Goal: Transaction & Acquisition: Purchase product/service

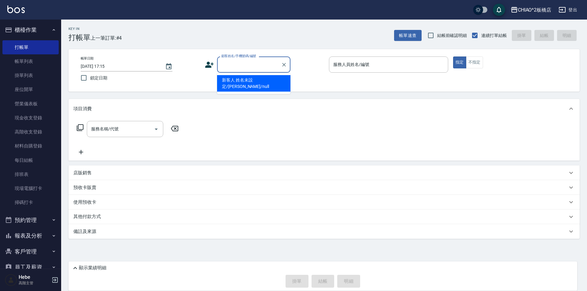
click at [228, 64] on input "顧客姓名/手機號碼/編號" at bounding box center [249, 64] width 59 height 11
type input "y"
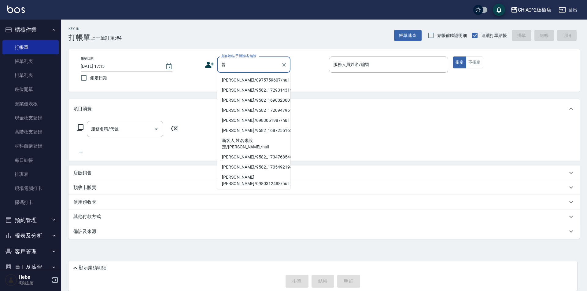
type input "曾"
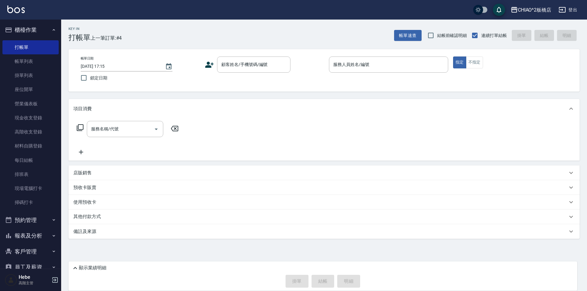
drag, startPoint x: 130, startPoint y: 143, endPoint x: 80, endPoint y: 159, distance: 52.3
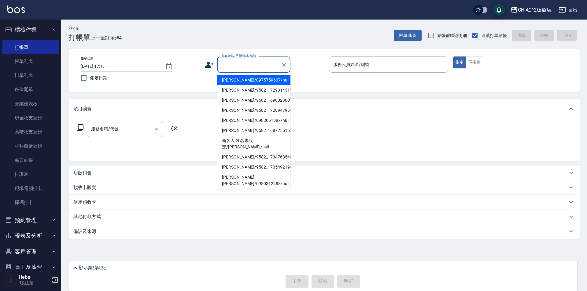
drag, startPoint x: 80, startPoint y: 159, endPoint x: 252, endPoint y: 64, distance: 196.8
click at [252, 64] on input "顧客姓名/手機號碼/編號" at bounding box center [249, 64] width 59 height 11
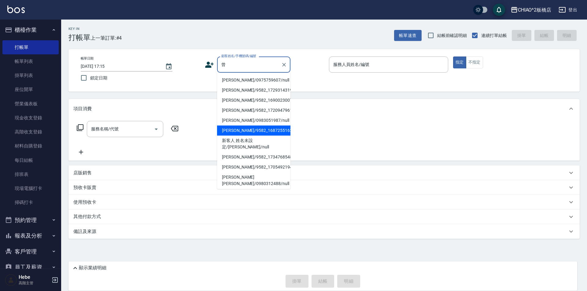
click at [253, 130] on li "[PERSON_NAME]/9582_1687255162/null" at bounding box center [253, 131] width 73 height 10
type input "[PERSON_NAME]/9582_1687255162/null"
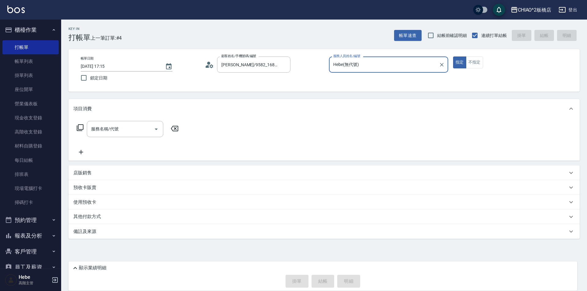
type input "Hebe(無代號)"
click at [209, 67] on icon at bounding box center [208, 66] width 4 height 3
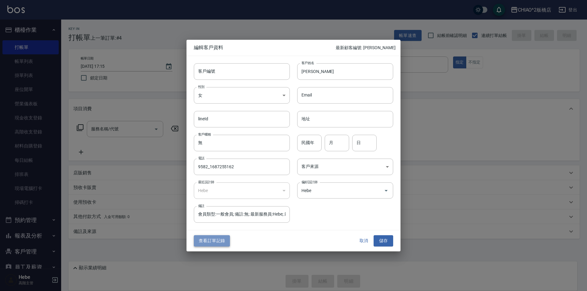
click at [217, 242] on button "查看訂單記錄" at bounding box center [212, 241] width 36 height 11
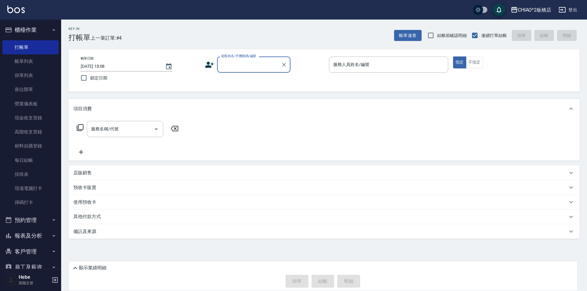
click at [237, 68] on input "顧客姓名/手機號碼/編號" at bounding box center [249, 64] width 59 height 11
type input "y"
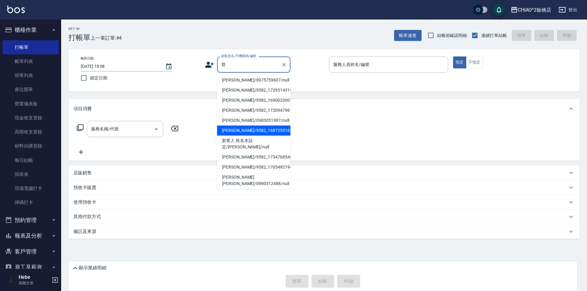
click at [247, 129] on li "[PERSON_NAME]/9582_1687255162/null" at bounding box center [253, 131] width 73 height 10
type input "[PERSON_NAME]/9582_1687255162/null"
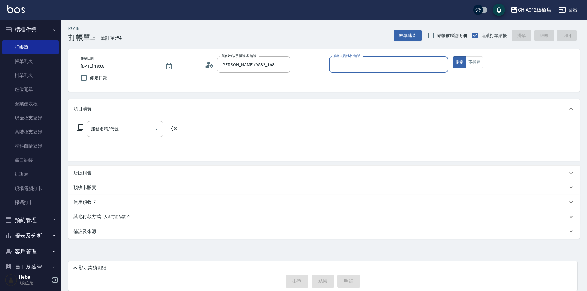
type input "Hebe(無代號)"
click at [128, 129] on input "服務名稱/代號" at bounding box center [121, 129] width 62 height 11
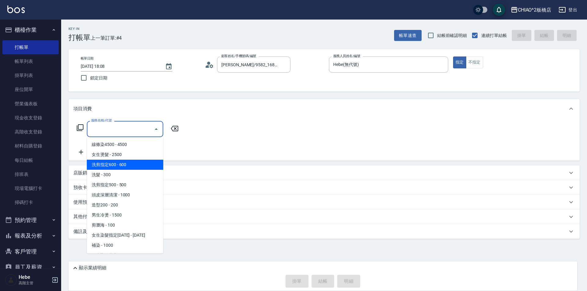
click at [127, 163] on span "洗剪指定600 - 600" at bounding box center [125, 165] width 76 height 10
type input "洗剪指定600(96678)"
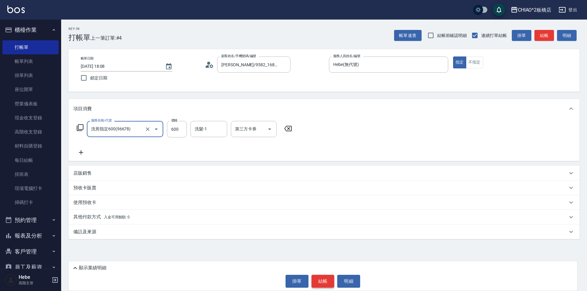
click at [320, 281] on button "結帳" at bounding box center [323, 281] width 23 height 13
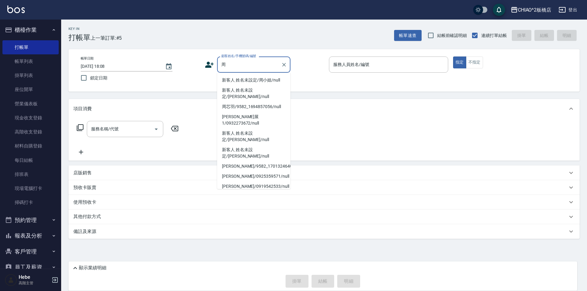
click at [268, 79] on li "新客人 姓名未設定/周小姐/null" at bounding box center [253, 80] width 73 height 10
type input "新客人 姓名未設定/周小姐/null"
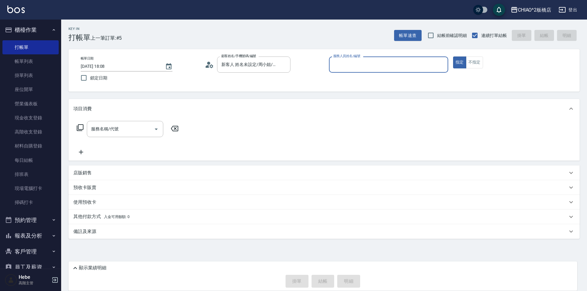
click at [345, 65] on input "服務人員姓名/編號" at bounding box center [389, 64] width 114 height 11
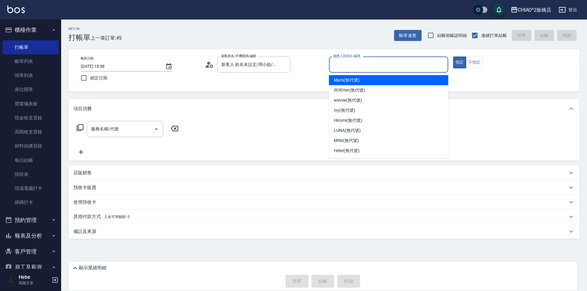
click at [358, 82] on span "Mars (無代號)" at bounding box center [347, 80] width 26 height 6
type input "Mars(無代號)"
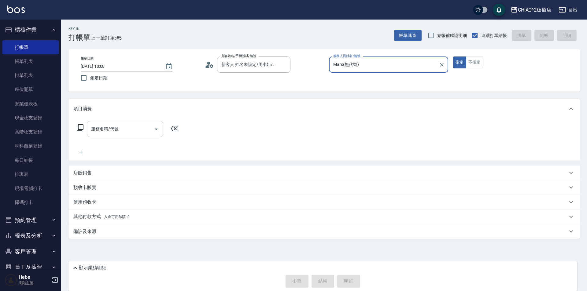
click at [114, 137] on div "服務名稱/代號" at bounding box center [125, 129] width 76 height 16
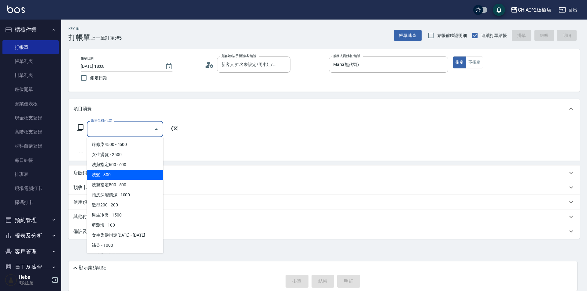
click at [118, 172] on span "洗髮 - 300" at bounding box center [125, 175] width 76 height 10
type input "洗髮(96679)"
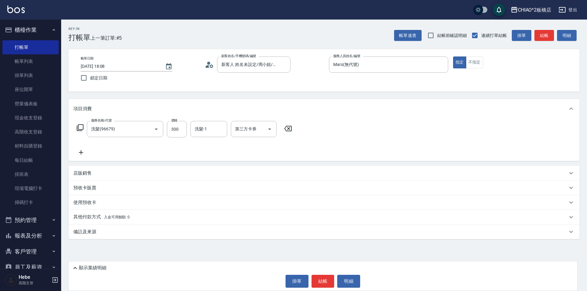
click at [80, 152] on icon at bounding box center [80, 152] width 15 height 7
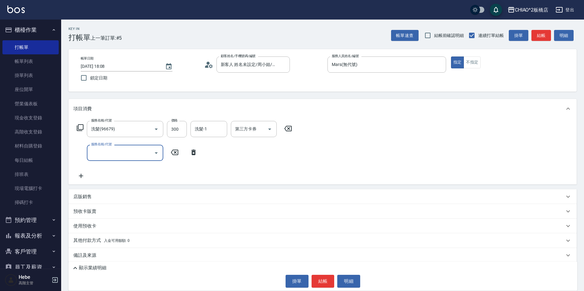
click at [105, 149] on input "服務名稱/代號" at bounding box center [121, 153] width 62 height 11
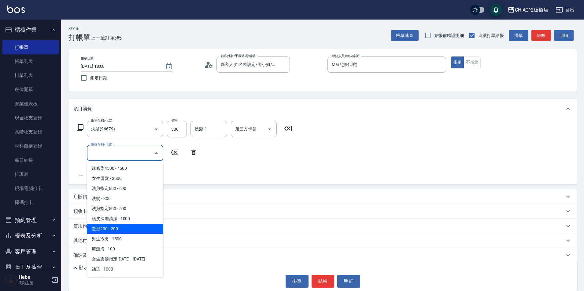
click at [117, 233] on span "造型200 - 200" at bounding box center [125, 229] width 76 height 10
type input "造型200(96686)"
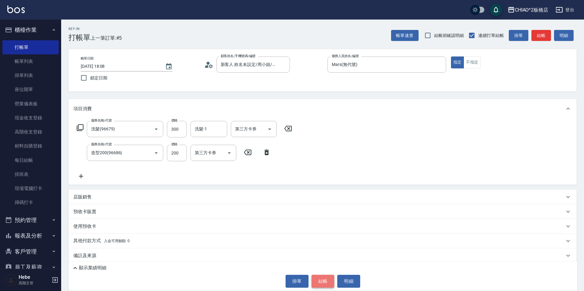
click at [326, 281] on button "結帳" at bounding box center [323, 281] width 23 height 13
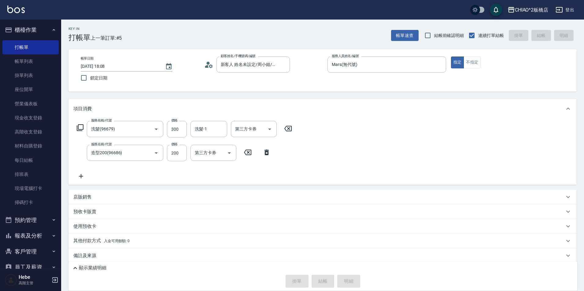
type input "[DATE] 18:33"
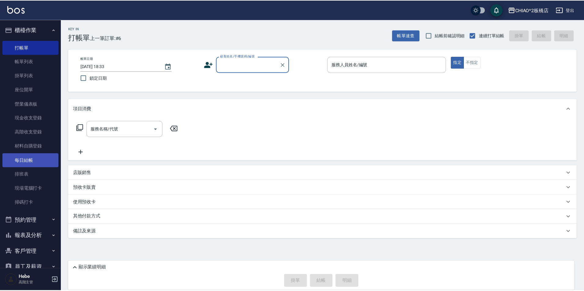
scroll to position [92, 0]
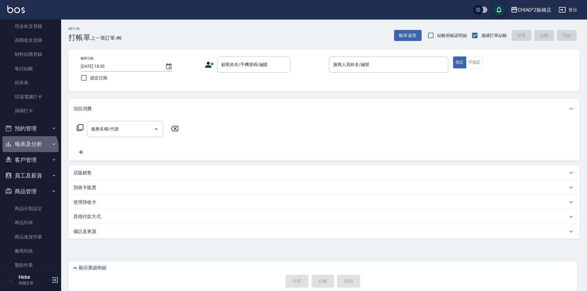
click at [27, 149] on button "報表及分析" at bounding box center [30, 144] width 56 height 16
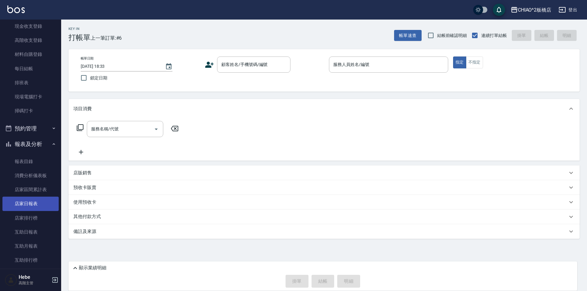
click at [35, 206] on link "店家日報表" at bounding box center [30, 204] width 56 height 14
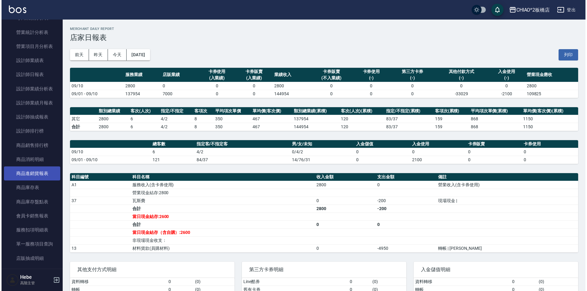
scroll to position [367, 0]
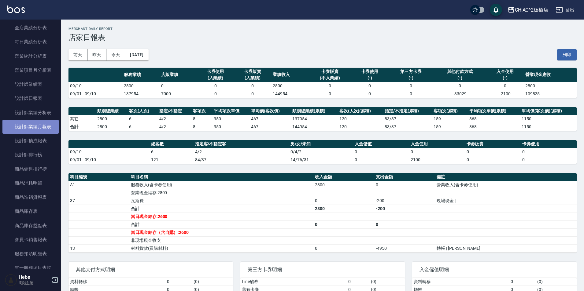
click at [37, 131] on link "設計師業績月報表" at bounding box center [30, 127] width 56 height 14
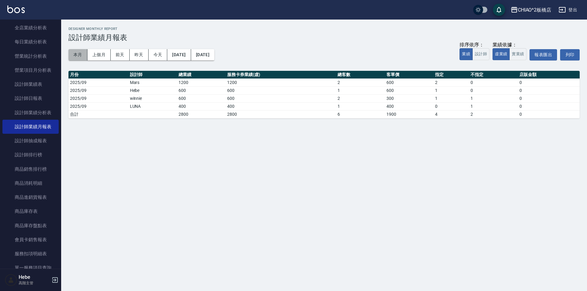
click at [78, 56] on button "本月" at bounding box center [77, 54] width 19 height 11
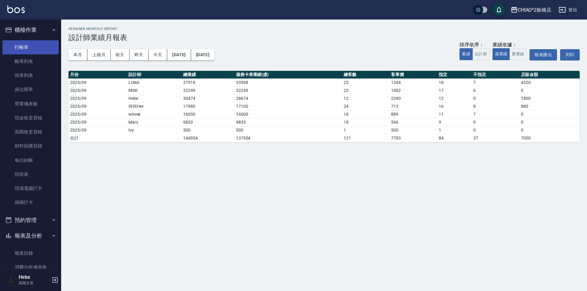
click at [42, 44] on link "打帳單" at bounding box center [30, 47] width 56 height 14
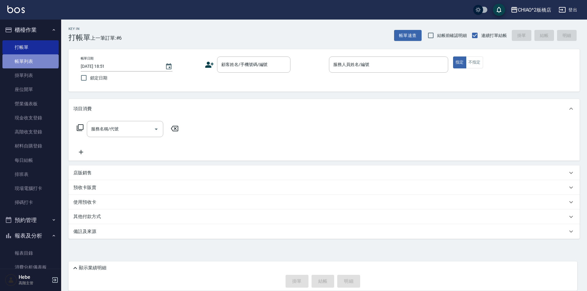
click at [30, 59] on link "帳單列表" at bounding box center [30, 61] width 56 height 14
